Goal: Information Seeking & Learning: Learn about a topic

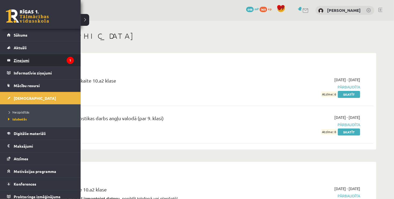
click at [35, 58] on legend "Ziņojumi 1" at bounding box center [44, 60] width 60 height 12
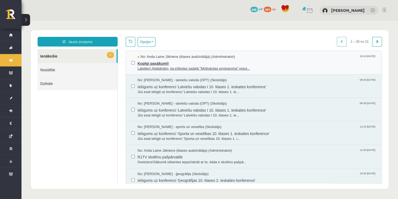
click at [157, 62] on span "Kopīgi pasākumi!" at bounding box center [256, 62] width 239 height 7
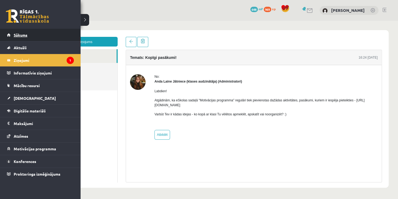
click at [11, 39] on link "Sākums" at bounding box center [40, 35] width 67 height 12
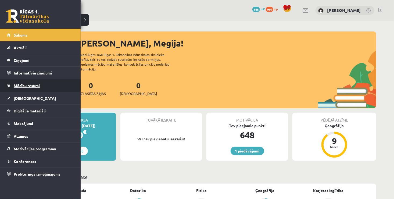
click at [39, 88] on link "Mācību resursi" at bounding box center [40, 85] width 67 height 12
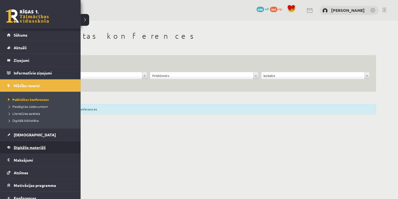
click at [15, 146] on span "Digitālie materiāli" at bounding box center [30, 147] width 32 height 5
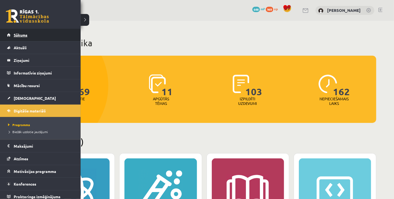
click at [10, 35] on link "Sākums" at bounding box center [40, 35] width 67 height 12
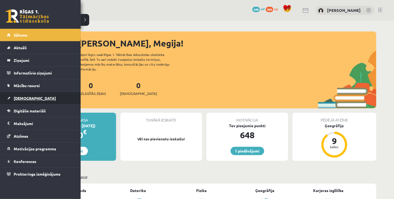
click at [35, 100] on link "[DEMOGRAPHIC_DATA]" at bounding box center [40, 98] width 67 height 12
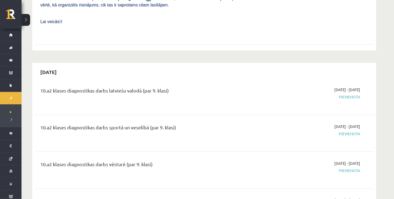
scroll to position [268, 0]
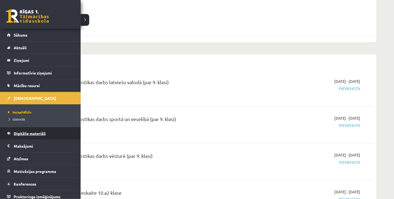
click at [43, 135] on link "Digitālie materiāli" at bounding box center [40, 133] width 67 height 12
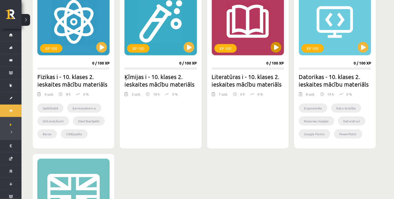
scroll to position [161, 0]
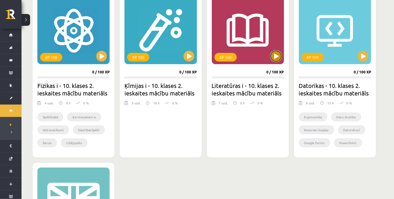
click at [275, 56] on button at bounding box center [275, 56] width 11 height 11
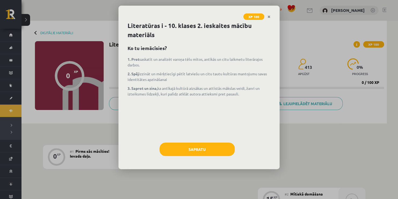
click at [218, 42] on div "Literatūras i - 10. klases 2. ieskaites mācību materiāls Ko tu iemācīsies? 1. P…" at bounding box center [198, 95] width 161 height 148
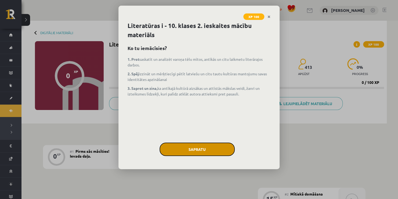
click at [214, 145] on button "Sapratu" at bounding box center [196, 148] width 75 height 13
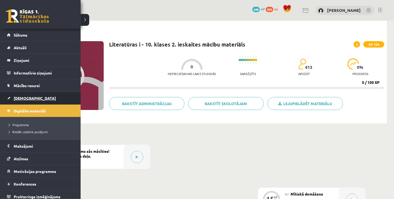
click at [39, 100] on link "[DEMOGRAPHIC_DATA]" at bounding box center [40, 98] width 67 height 12
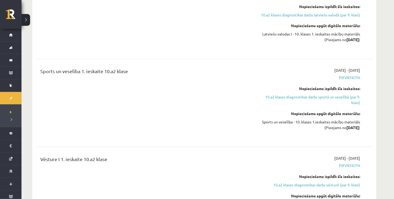
scroll to position [376, 0]
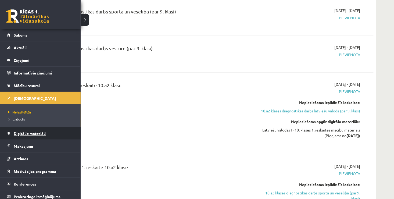
click at [32, 135] on link "Digitālie materiāli" at bounding box center [40, 133] width 67 height 12
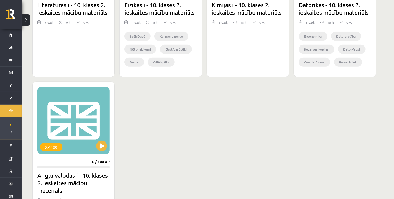
scroll to position [161, 0]
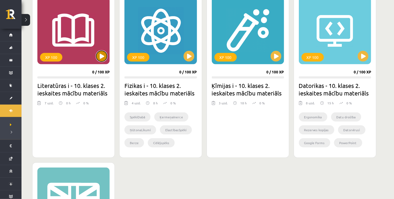
click at [100, 57] on button at bounding box center [101, 56] width 11 height 11
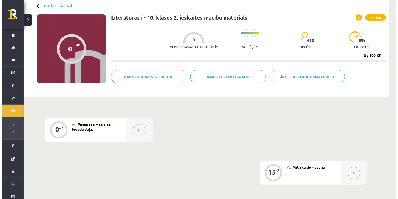
scroll to position [81, 0]
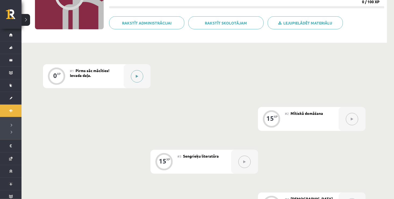
click at [131, 76] on button at bounding box center [137, 76] width 12 height 12
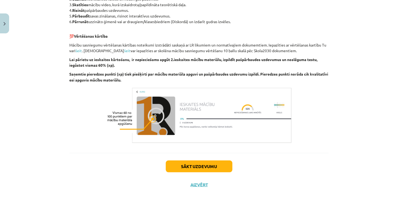
scroll to position [428, 0]
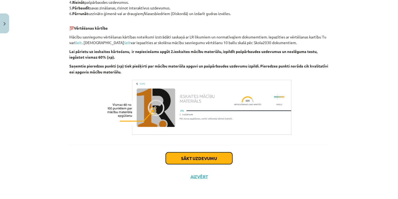
click at [203, 158] on button "Sākt uzdevumu" at bounding box center [199, 158] width 67 height 12
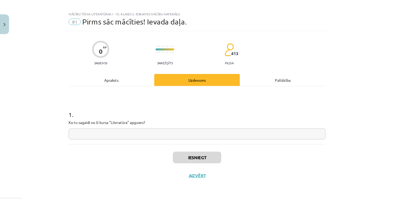
scroll to position [5, 0]
click at [148, 131] on input "text" at bounding box center [198, 134] width 259 height 11
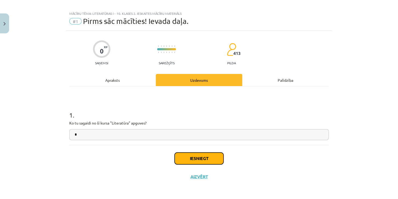
click at [187, 157] on button "Iesniegt" at bounding box center [199, 158] width 49 height 12
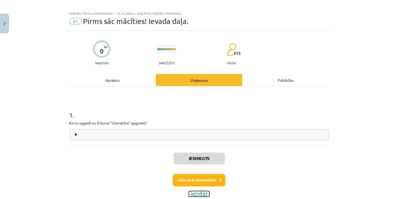
click at [200, 192] on button "Aizvērt" at bounding box center [199, 193] width 20 height 5
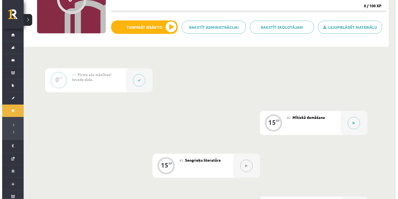
scroll to position [89, 0]
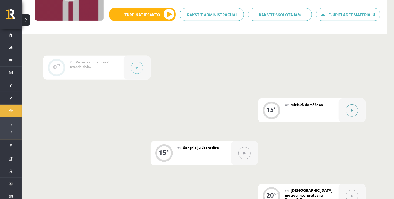
click at [349, 108] on button at bounding box center [352, 110] width 12 height 12
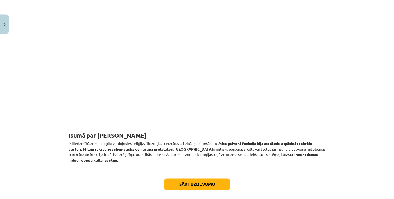
scroll to position [724, 0]
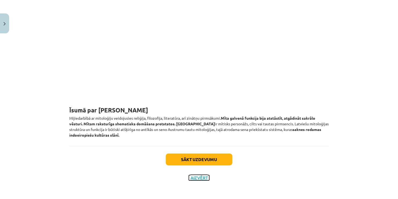
click at [198, 175] on button "Aizvērt" at bounding box center [199, 177] width 20 height 5
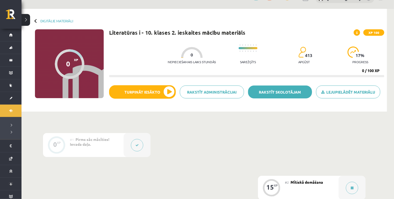
scroll to position [0, 0]
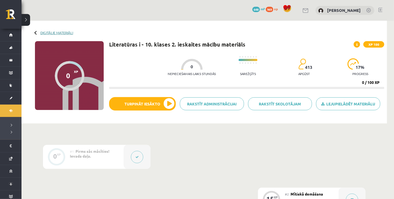
click at [67, 32] on link "Digitālie materiāli" at bounding box center [56, 33] width 33 height 4
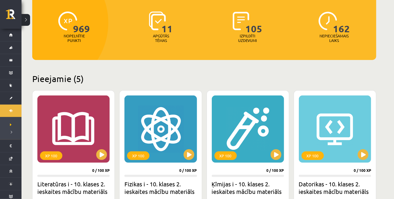
scroll to position [54, 0]
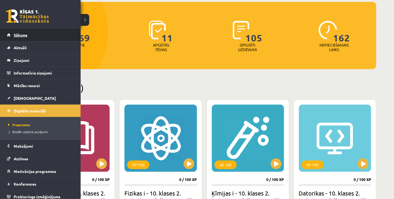
click at [24, 35] on span "Sākums" at bounding box center [21, 34] width 14 height 5
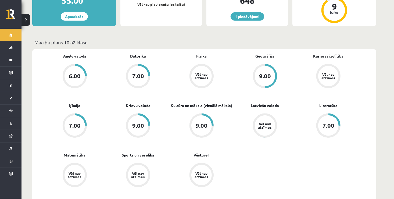
scroll to position [161, 0]
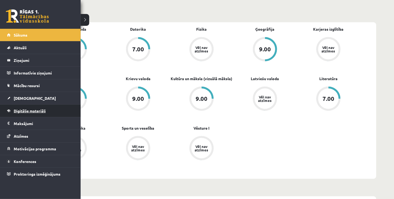
click at [50, 111] on link "Digitālie materiāli" at bounding box center [40, 110] width 67 height 12
